Goal: Information Seeking & Learning: Find specific fact

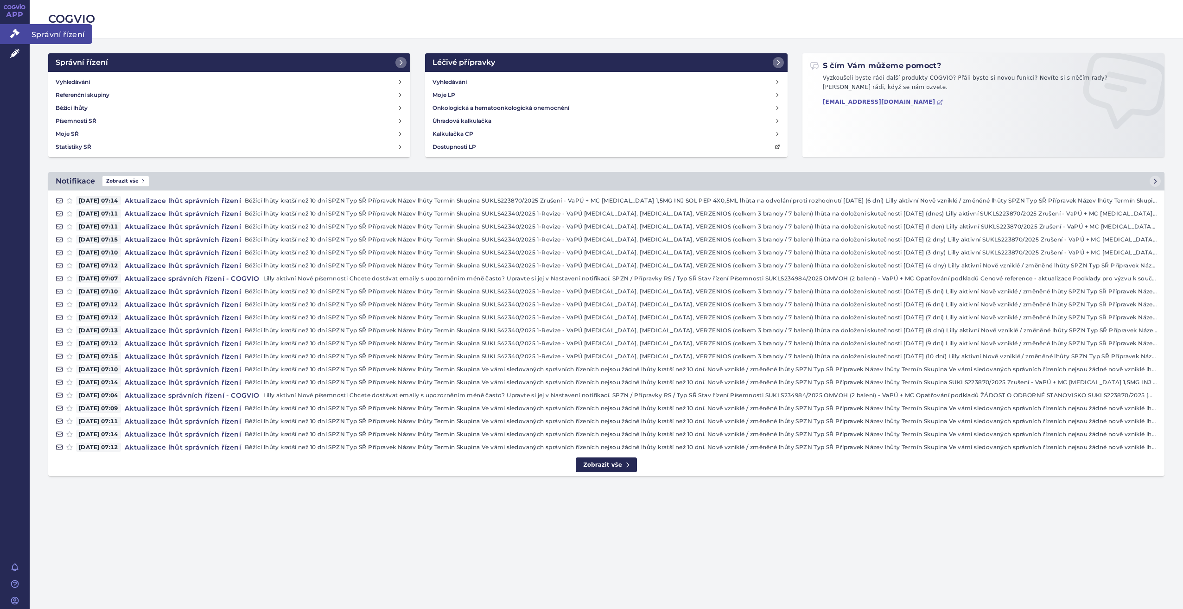
click at [18, 37] on icon at bounding box center [14, 33] width 9 height 9
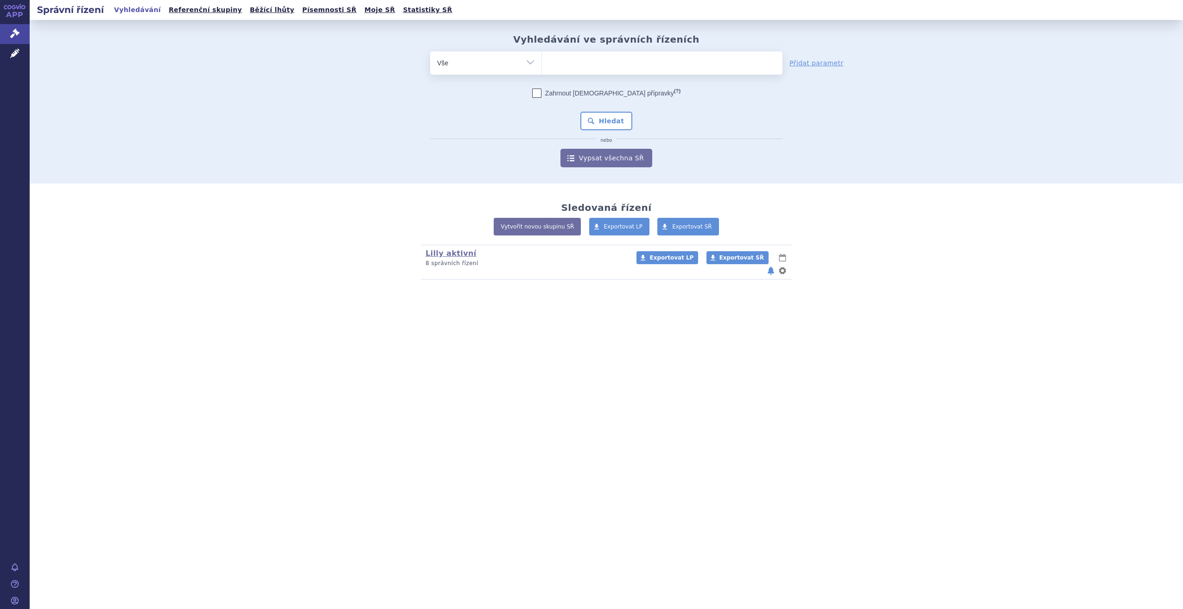
click at [582, 65] on ul at bounding box center [662, 60] width 241 height 19
click at [542, 65] on select at bounding box center [542, 62] width 0 height 23
type input "sk"
type input "ski"
type input "skiri"
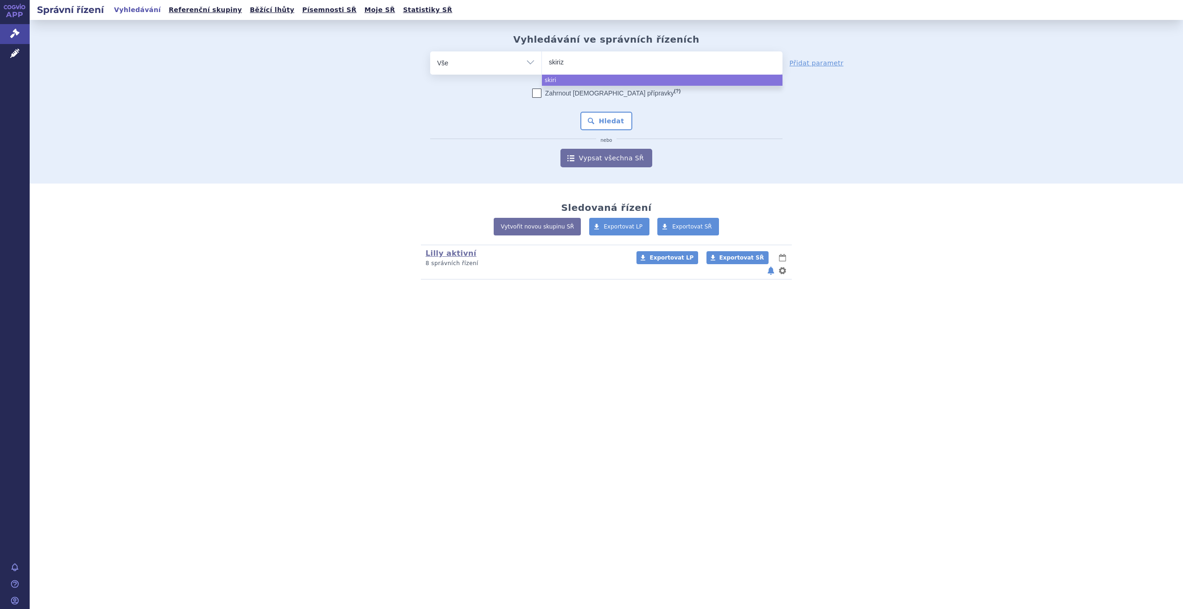
type input "skirizi"
select select "skirizi"
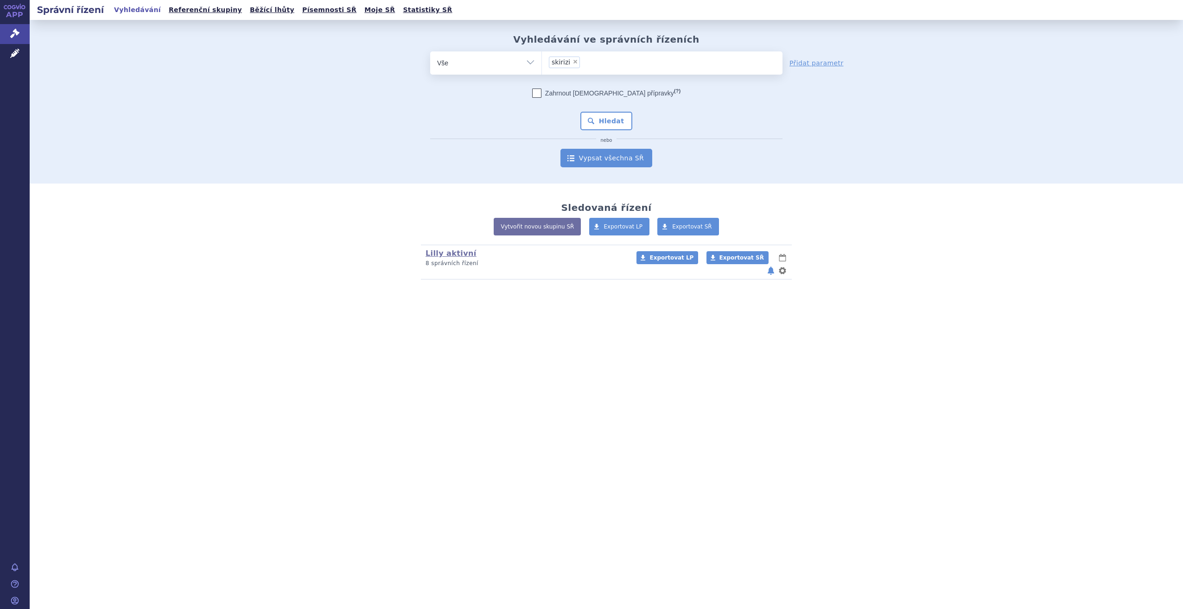
click at [596, 154] on link "Vypsat všechna SŘ" at bounding box center [607, 158] width 92 height 19
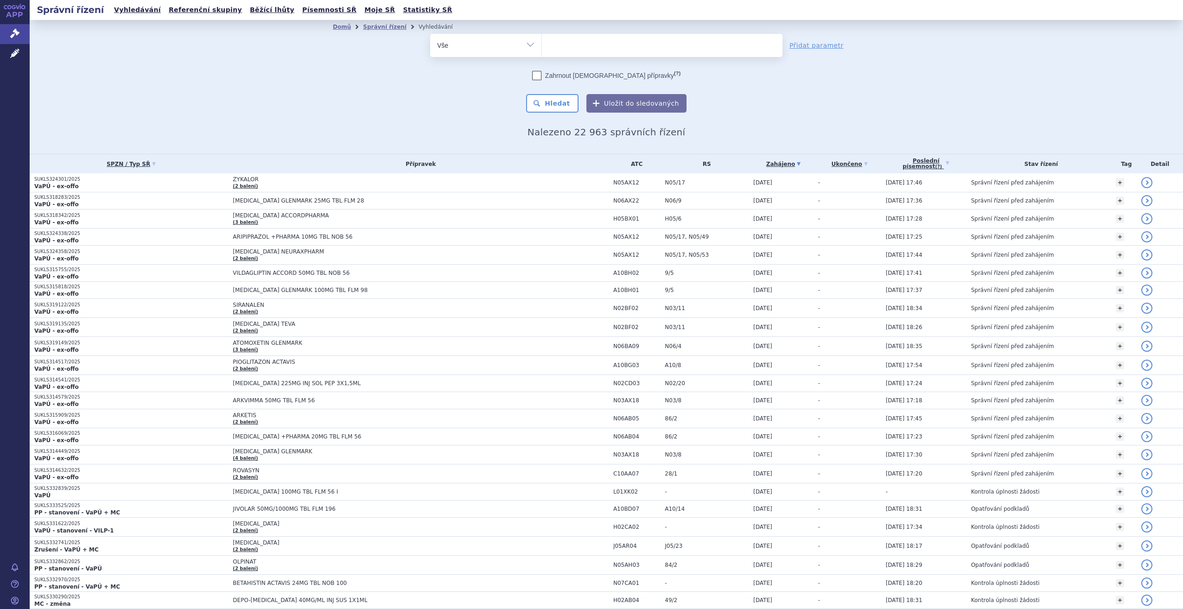
click at [542, 54] on span at bounding box center [662, 45] width 241 height 23
click at [542, 54] on select at bounding box center [542, 44] width 0 height 23
type input "sky"
type input "skyr"
type input "skyri"
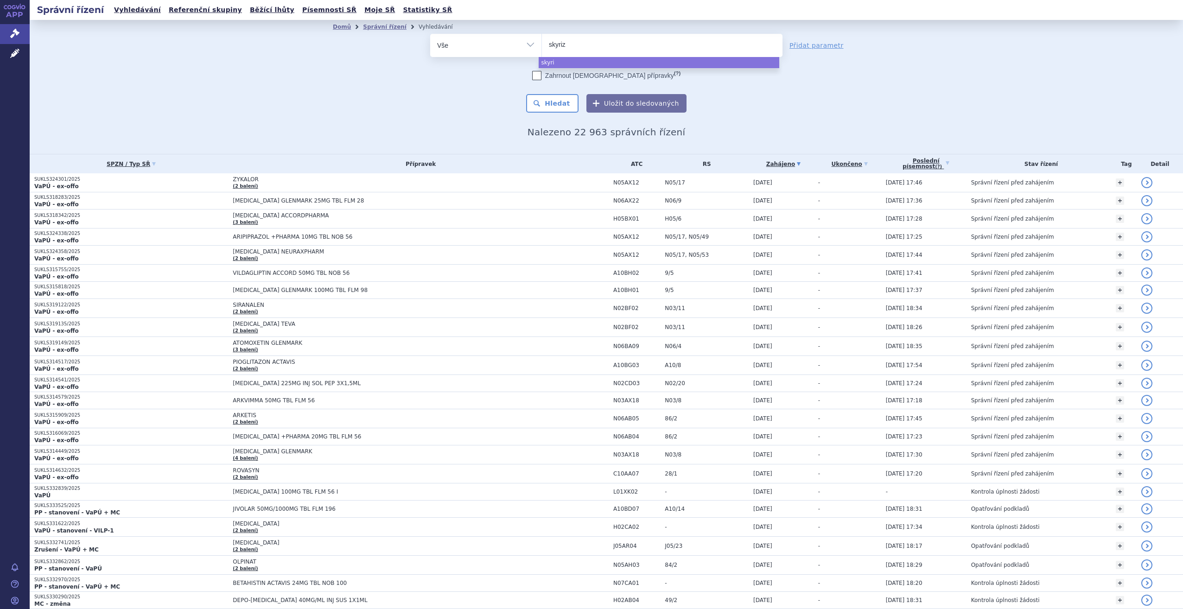
type input "skyrizi"
select select "skyrizi"
click at [556, 103] on button "Hledat" at bounding box center [552, 103] width 52 height 19
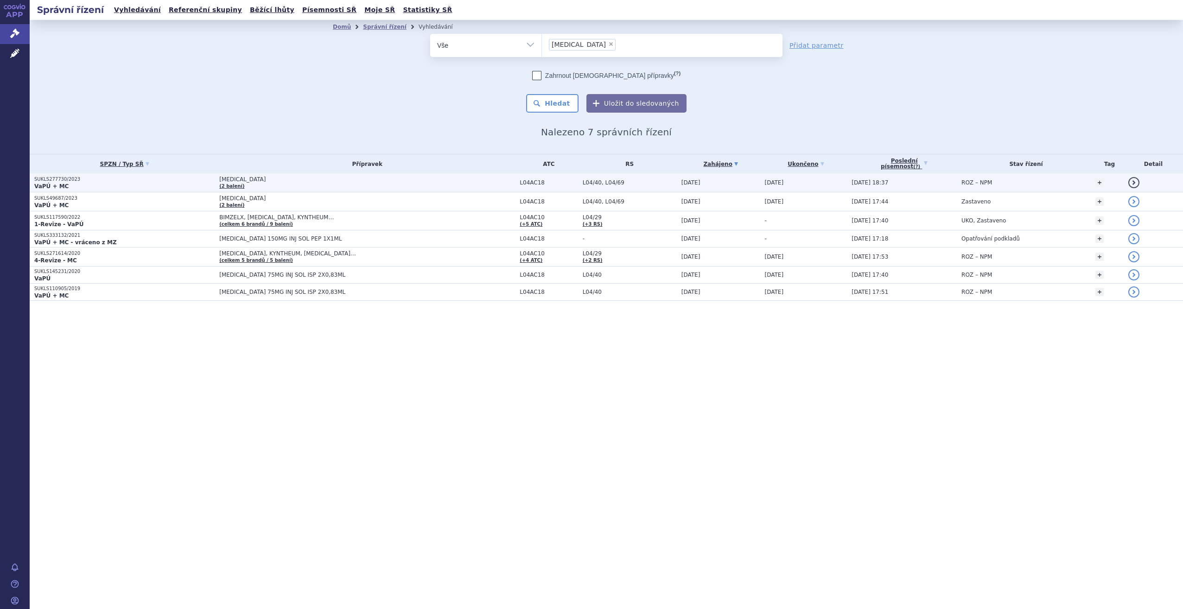
click at [166, 183] on p "VaPÚ + MC" at bounding box center [124, 186] width 180 height 7
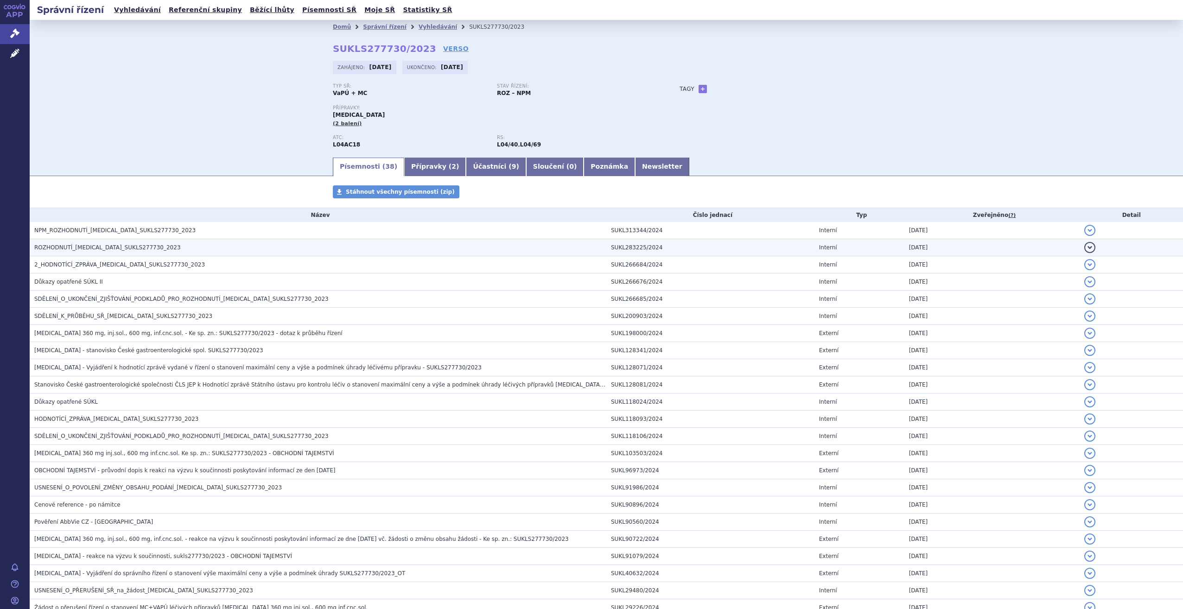
click at [95, 251] on span "ROZHODNUTÍ_[MEDICAL_DATA]_SUKLS277730_2023" at bounding box center [107, 247] width 147 height 6
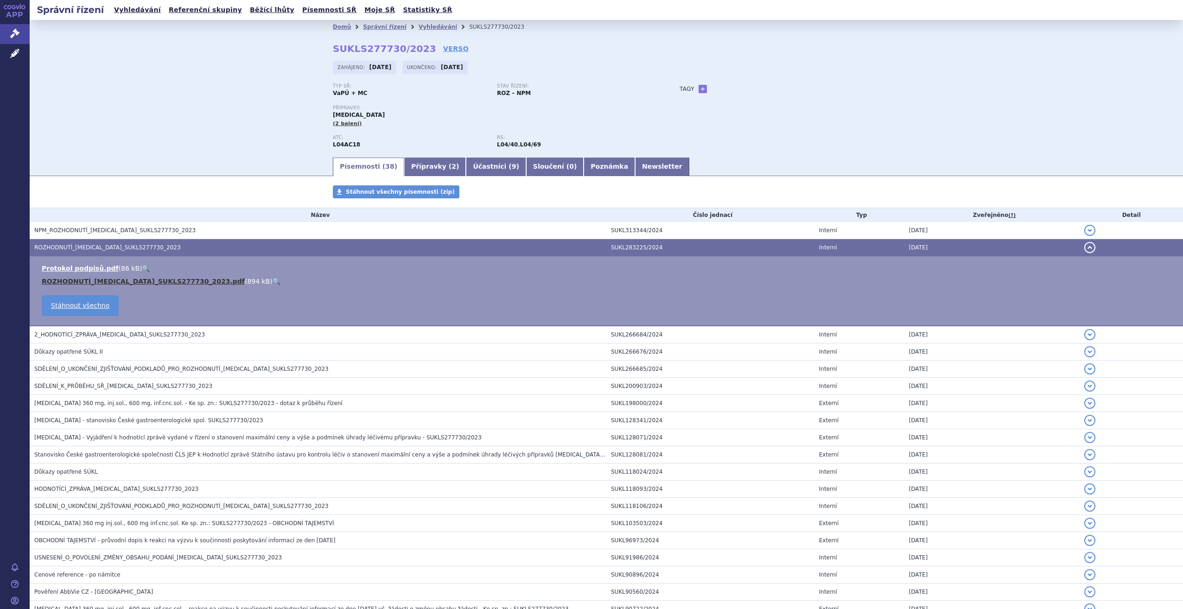
click at [77, 280] on link "ROZHODNUTÍ_[MEDICAL_DATA]_SUKLS277730_2023.pdf" at bounding box center [143, 281] width 203 height 7
